Goal: Information Seeking & Learning: Find specific fact

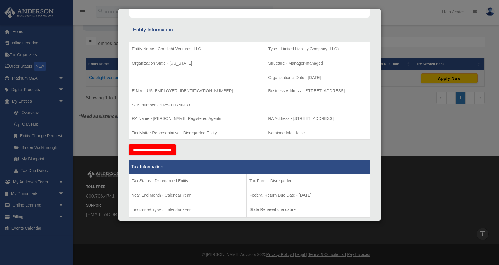
scroll to position [95, 0]
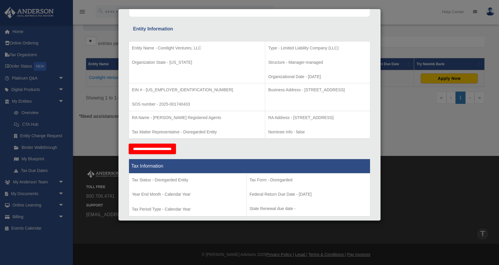
click at [268, 64] on p "Structure - Manager-managed" at bounding box center [317, 62] width 99 height 7
click at [268, 63] on p "Structure - Manager-managed" at bounding box center [317, 62] width 99 height 7
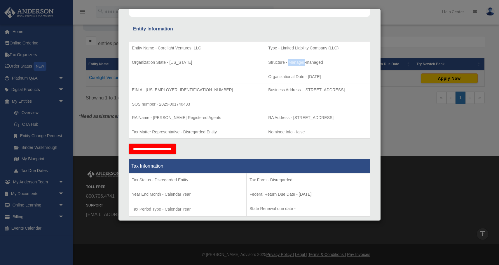
click at [268, 62] on p "Structure - Manager-managed" at bounding box center [317, 62] width 99 height 7
drag, startPoint x: 251, startPoint y: 61, endPoint x: 288, endPoint y: 58, distance: 36.6
click at [288, 59] on p "Structure - Manager-managed" at bounding box center [317, 62] width 99 height 7
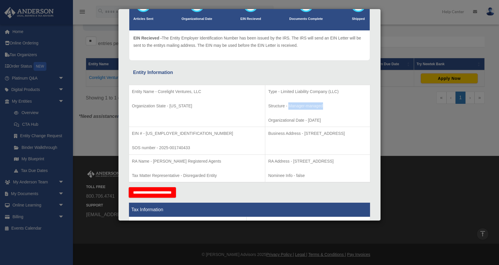
scroll to position [53, 0]
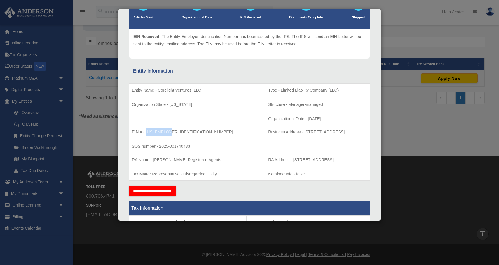
drag, startPoint x: 146, startPoint y: 131, endPoint x: 174, endPoint y: 131, distance: 27.7
click at [174, 131] on p "EIN # - [US_EMPLOYER_IDENTIFICATION_NUMBER]" at bounding box center [197, 131] width 130 height 7
copy p "[US_EMPLOYER_IDENTIFICATION_NUMBER]"
drag, startPoint x: 267, startPoint y: 131, endPoint x: 353, endPoint y: 131, distance: 85.8
click at [353, 131] on p "Business Address - [STREET_ADDRESS]" at bounding box center [317, 131] width 99 height 7
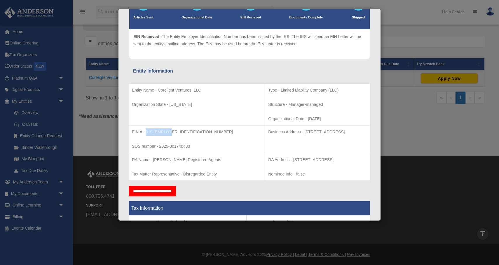
copy p "[STREET_ADDRESS]"
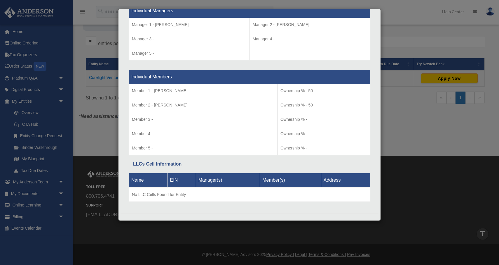
scroll to position [554, 0]
